Goal: Transaction & Acquisition: Subscribe to service/newsletter

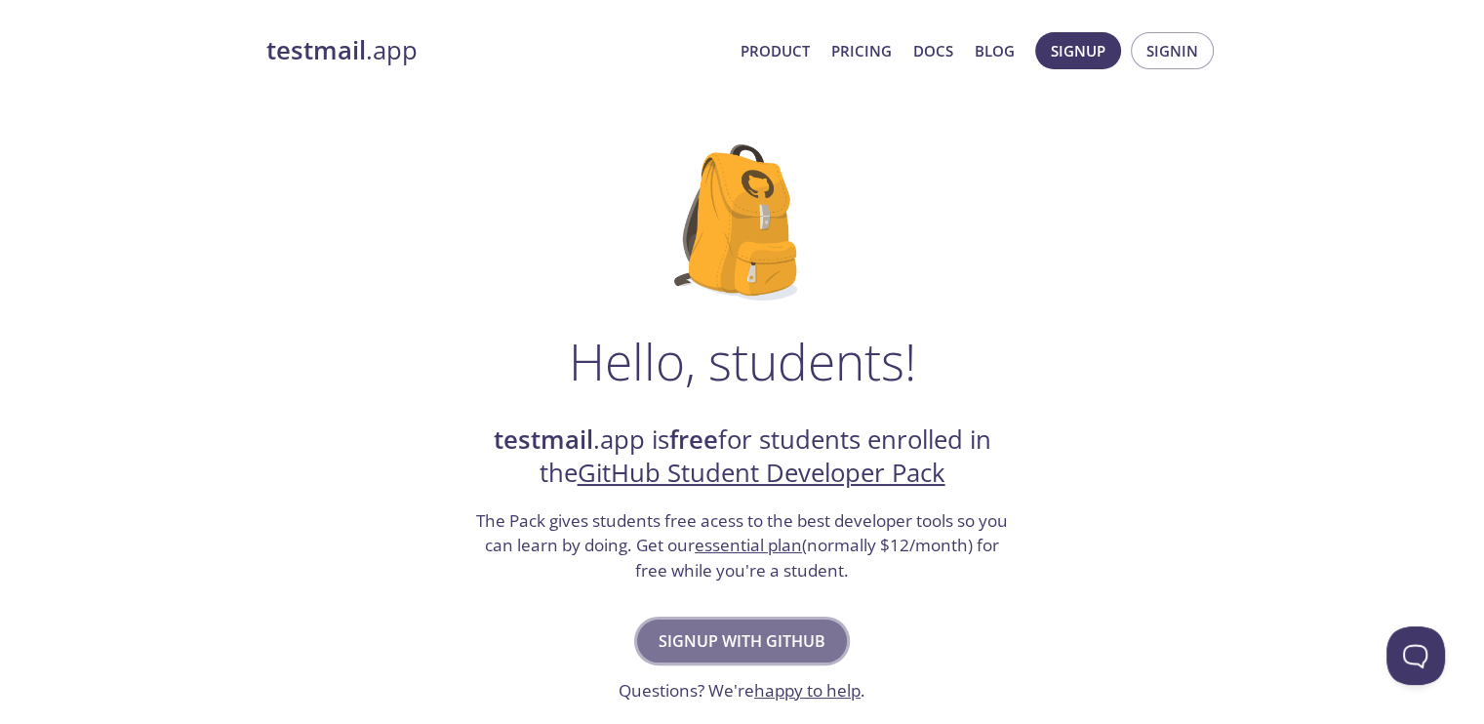
click at [703, 635] on span "Signup with GitHub" at bounding box center [742, 641] width 167 height 27
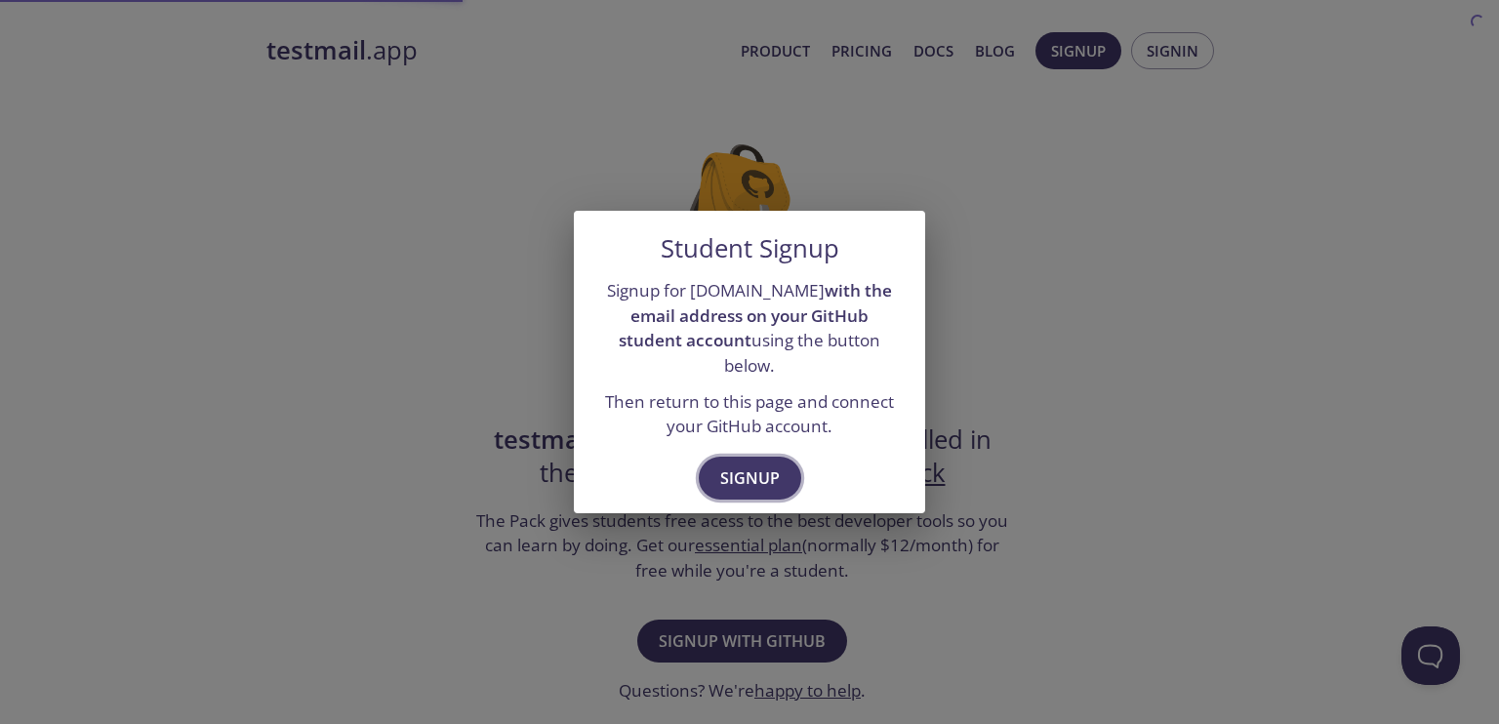
click at [742, 471] on span "Signup" at bounding box center [750, 478] width 60 height 27
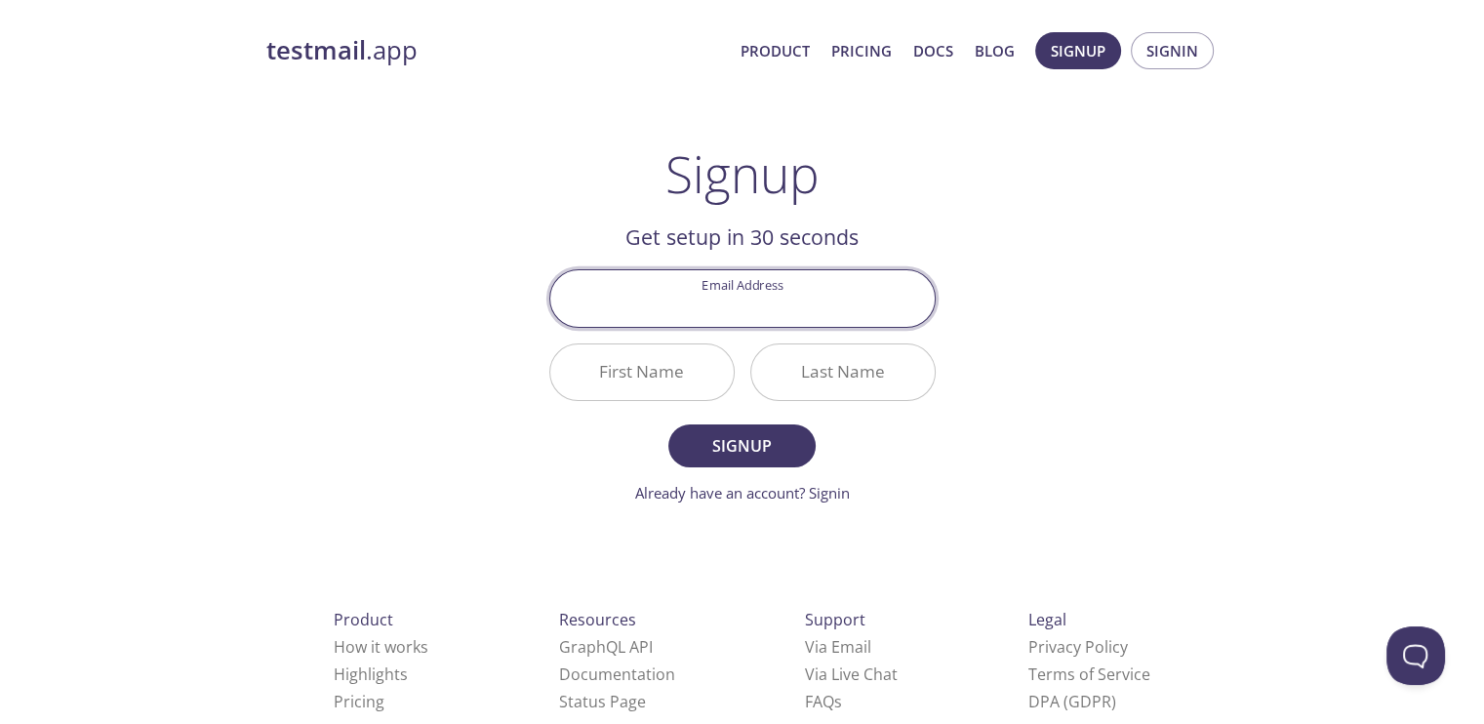
click at [738, 301] on input "Email Address" at bounding box center [742, 298] width 385 height 56
type input "i"
type input "[EMAIL_ADDRESS][DOMAIN_NAME]"
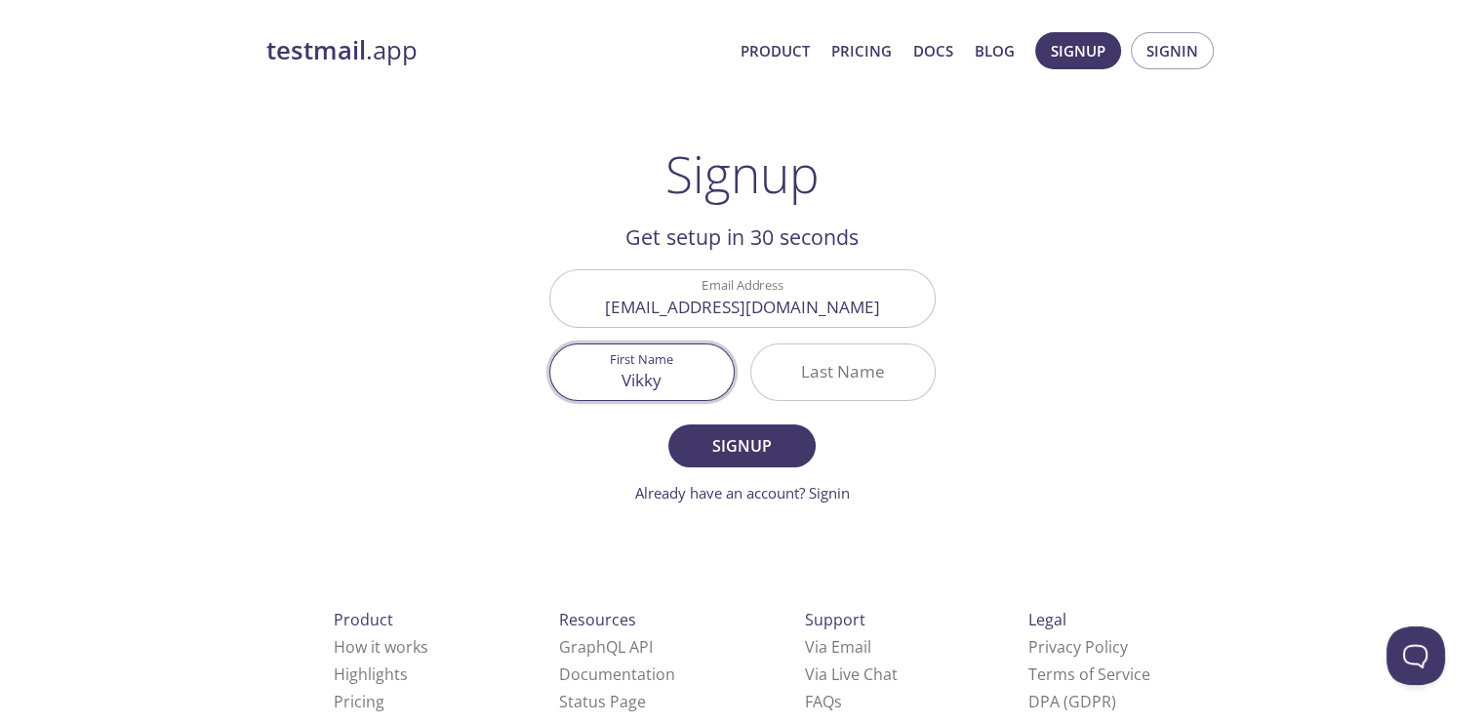
type input "Vikky"
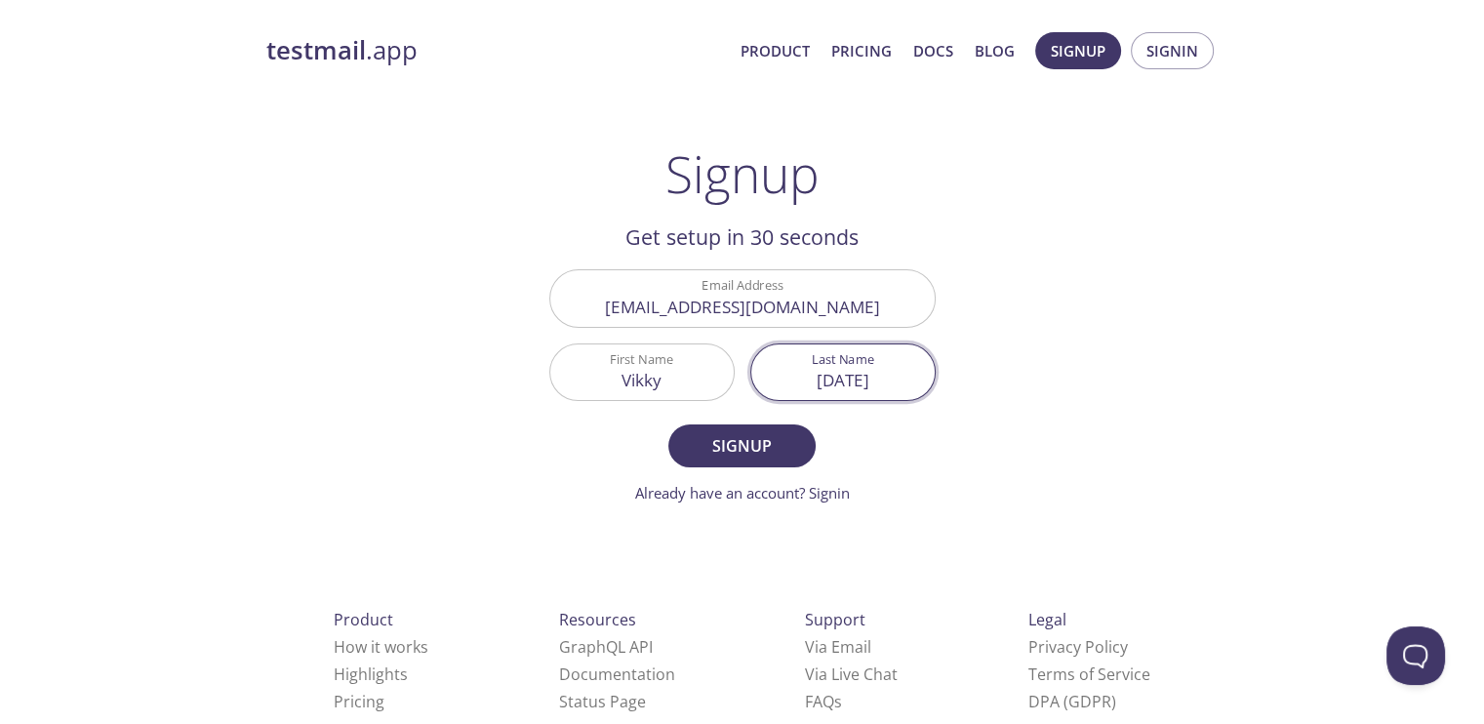
type input "[DATE]"
click at [668, 425] on button "Signup" at bounding box center [741, 446] width 146 height 43
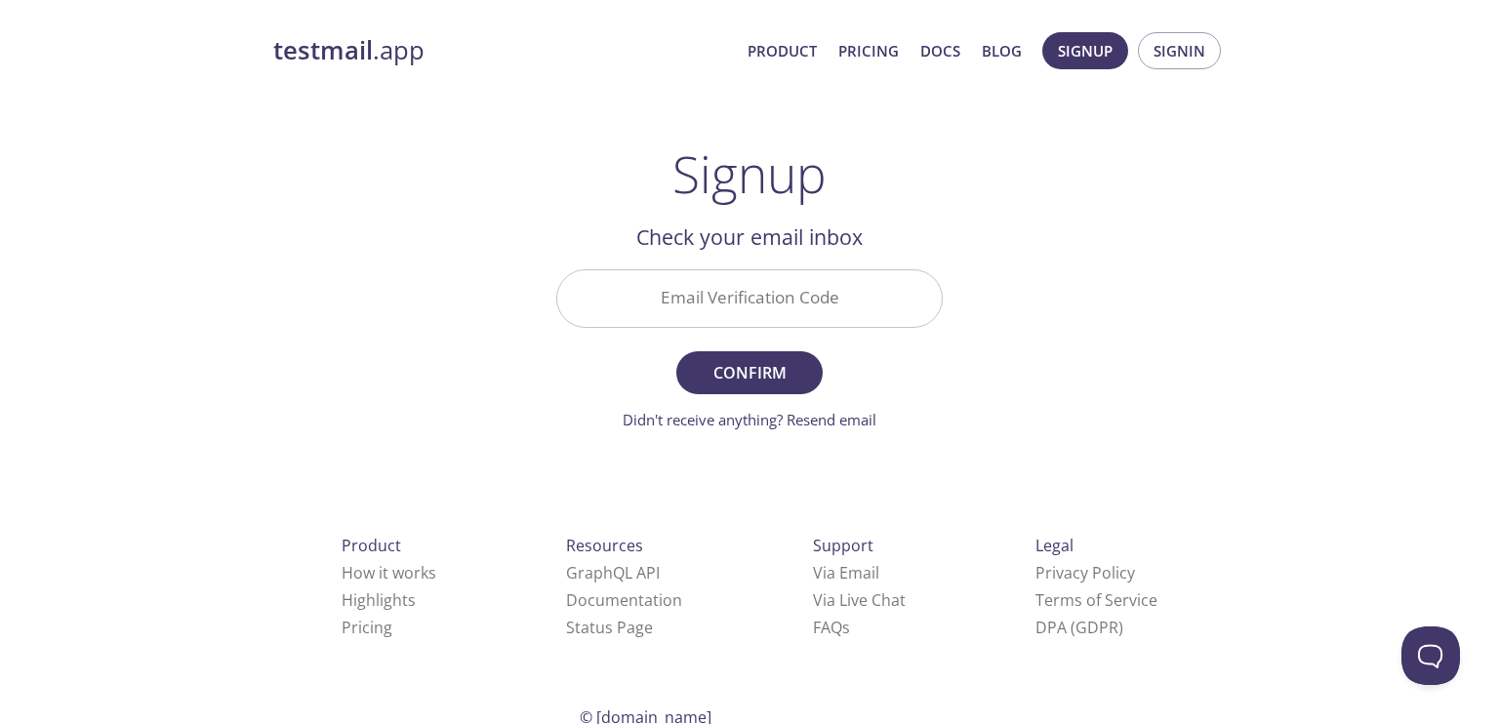
click at [824, 278] on input "Email Verification Code" at bounding box center [749, 298] width 385 height 56
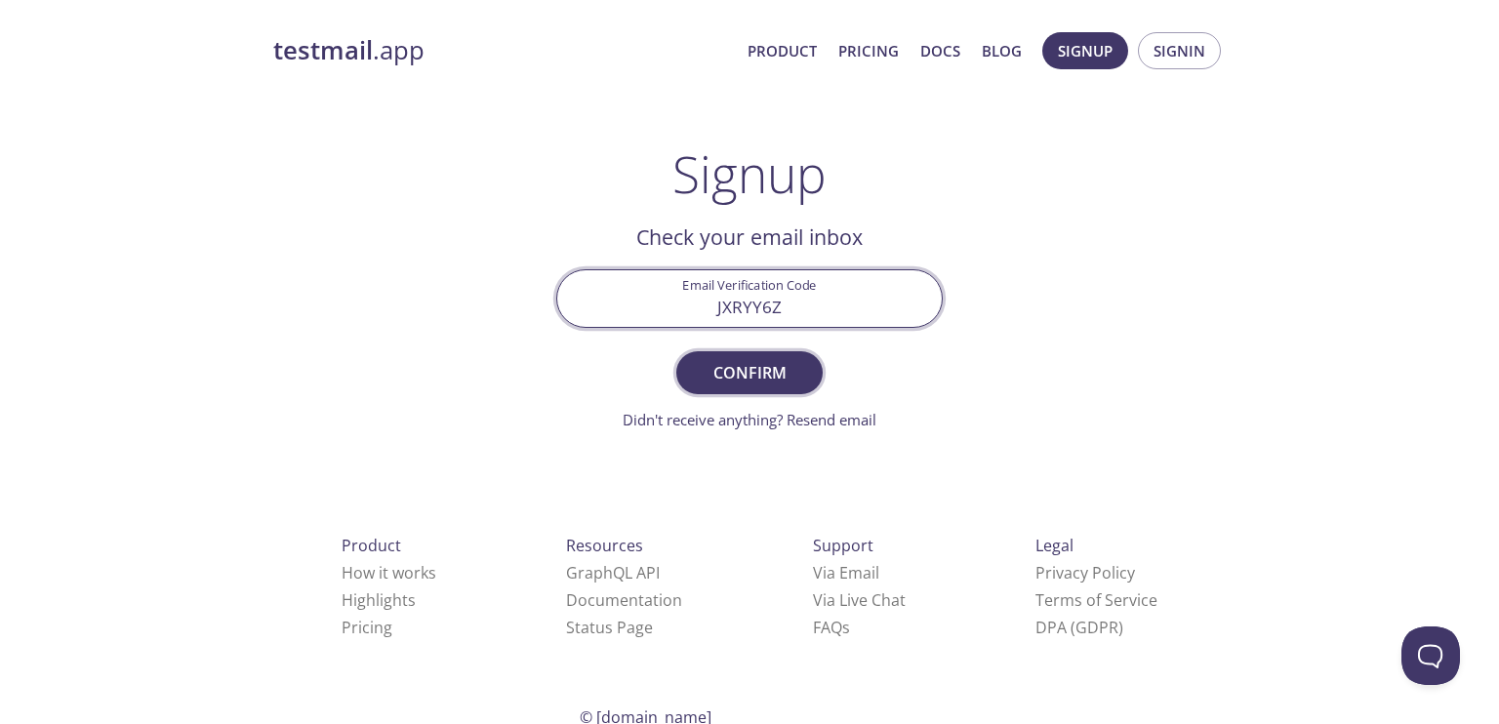
type input "JXRYY6Z"
click at [774, 376] on span "Confirm" at bounding box center [749, 372] width 103 height 27
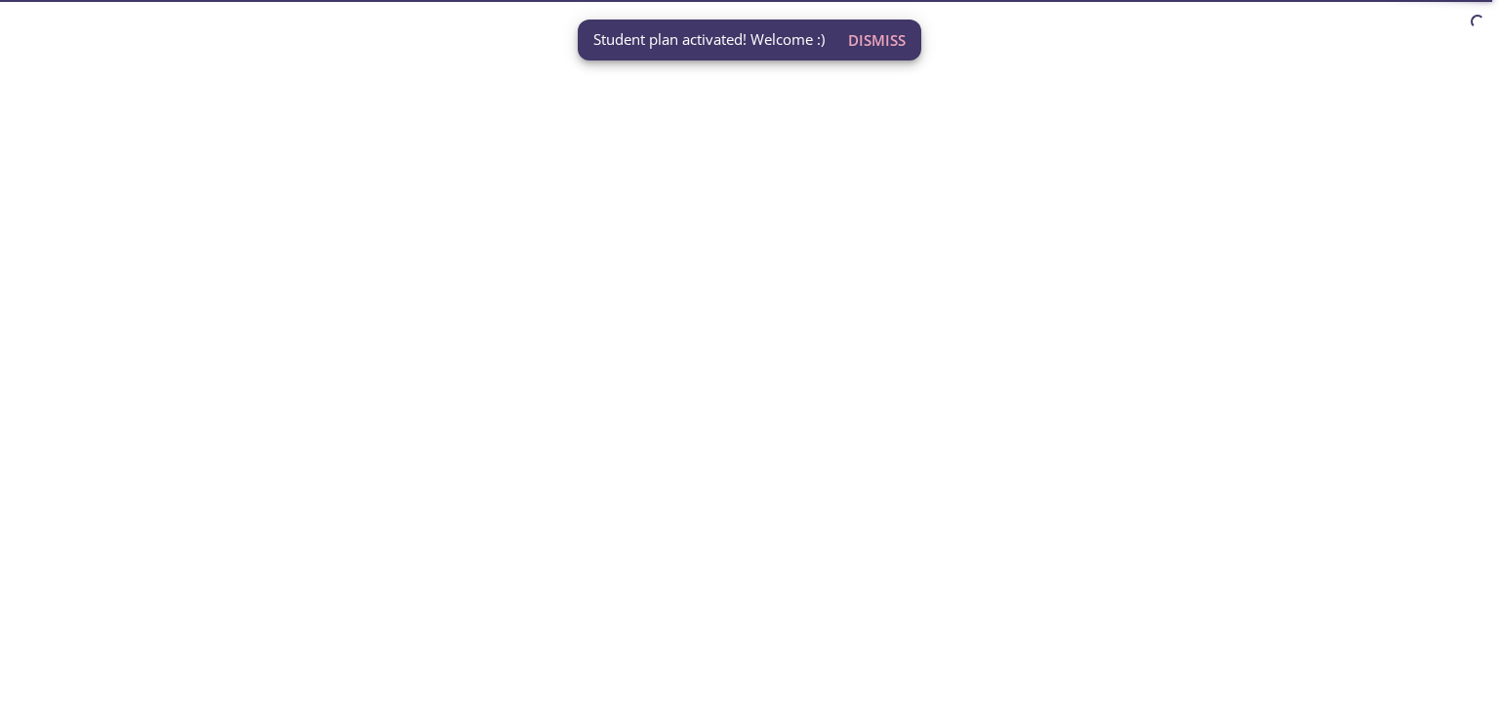
click at [867, 38] on span "Dismiss" at bounding box center [877, 39] width 58 height 25
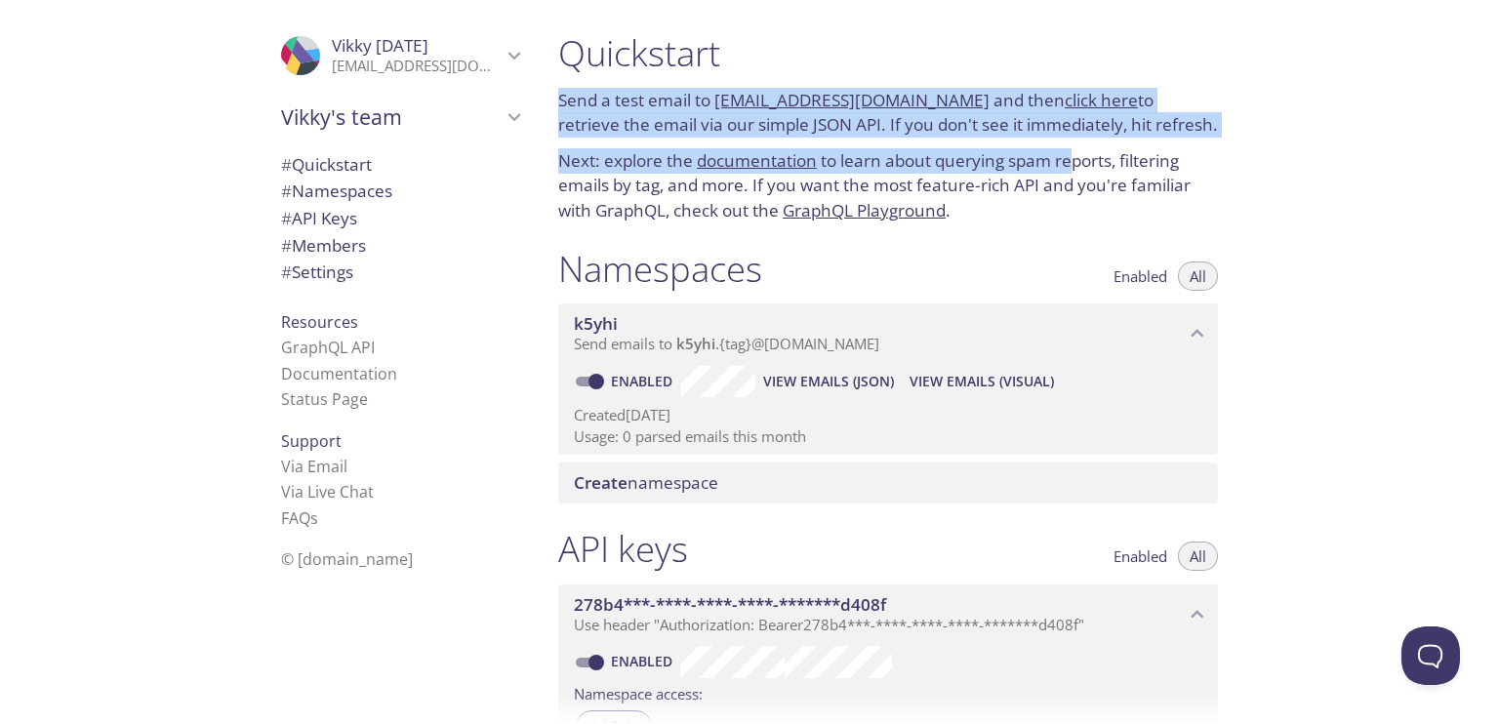
drag, startPoint x: 555, startPoint y: 106, endPoint x: 1073, endPoint y: 143, distance: 519.5
click at [1073, 143] on div "Quickstart Send a test email to k5yhi.test@inbox.testmail.app and then click he…" at bounding box center [888, 128] width 691 height 216
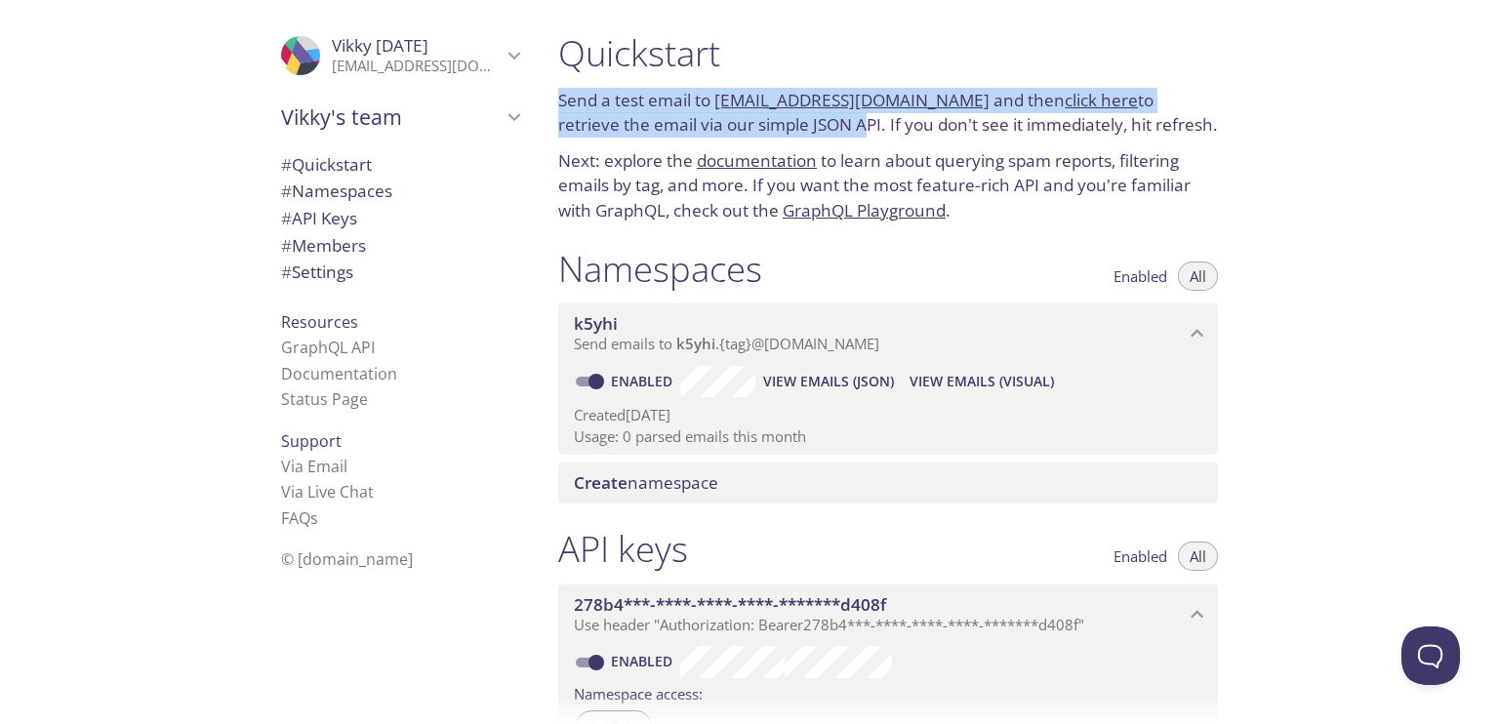
drag, startPoint x: 557, startPoint y: 99, endPoint x: 760, endPoint y: 120, distance: 204.1
click at [760, 120] on div "Quickstart Send a test email to k5yhi.test@inbox.testmail.app and then click he…" at bounding box center [888, 128] width 691 height 216
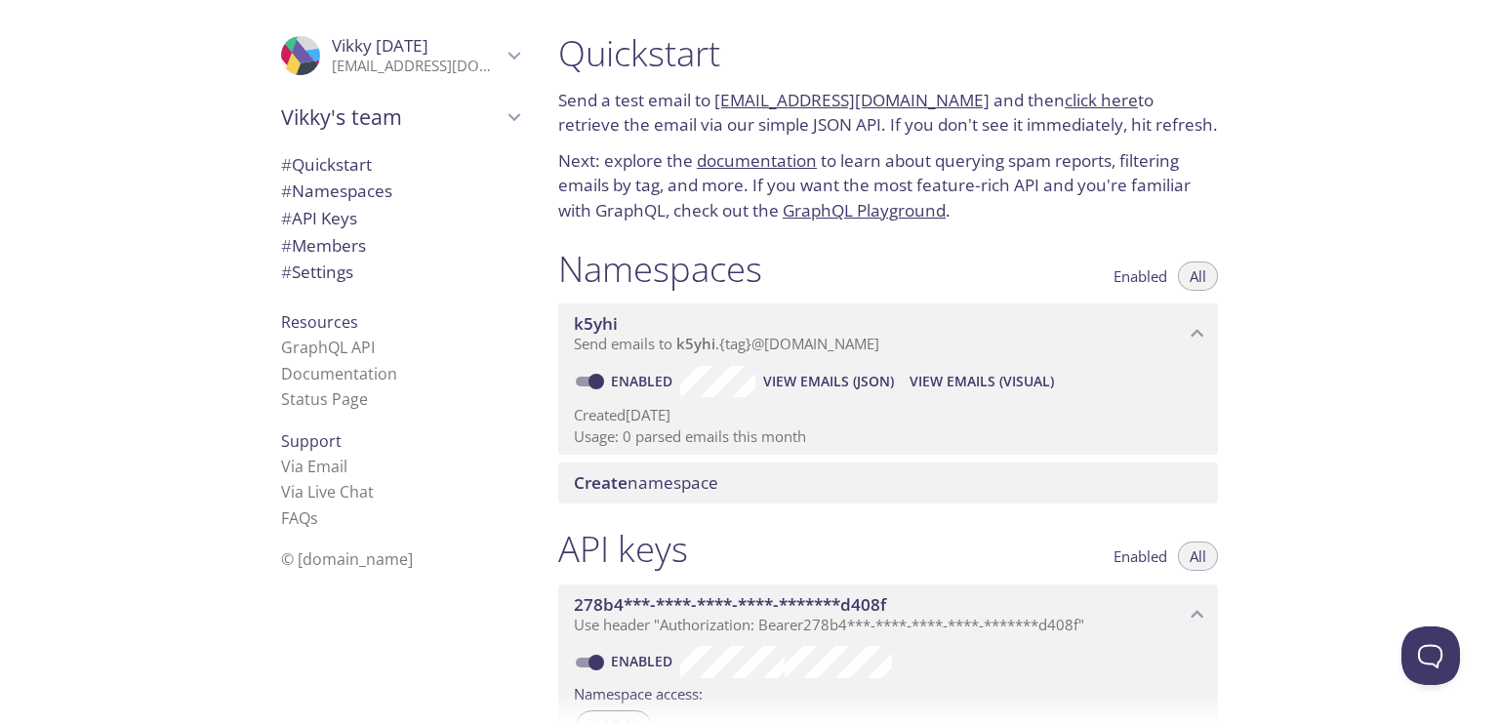
click at [850, 139] on div "Quickstart Send a test email to k5yhi.test@inbox.testmail.app and then click he…" at bounding box center [888, 128] width 691 height 216
